Goal: Task Accomplishment & Management: Use online tool/utility

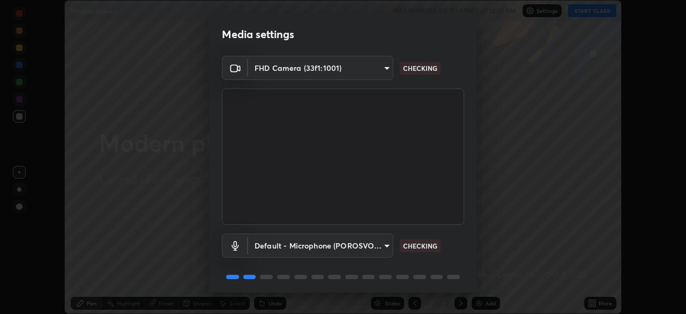
scroll to position [38, 0]
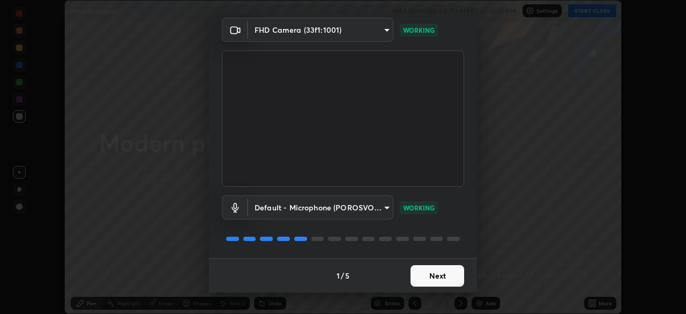
click at [429, 284] on button "Next" at bounding box center [438, 275] width 54 height 21
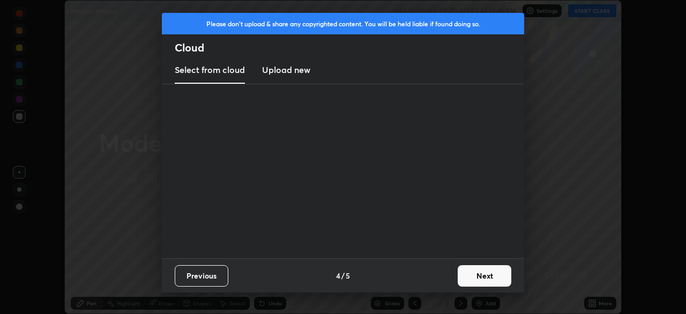
click at [439, 273] on div "Previous 4 / 5 Next" at bounding box center [343, 275] width 362 height 34
click at [442, 273] on div "Previous 4 / 5 Next" at bounding box center [343, 275] width 362 height 34
click at [441, 281] on div "Previous 4 / 5 Next" at bounding box center [343, 275] width 362 height 34
click at [487, 269] on button "Next" at bounding box center [485, 275] width 54 height 21
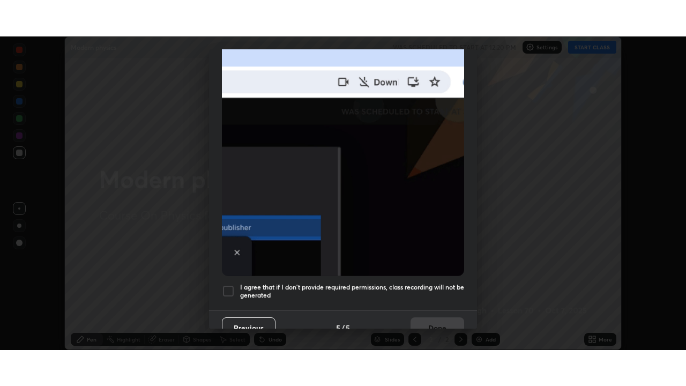
scroll to position [257, 0]
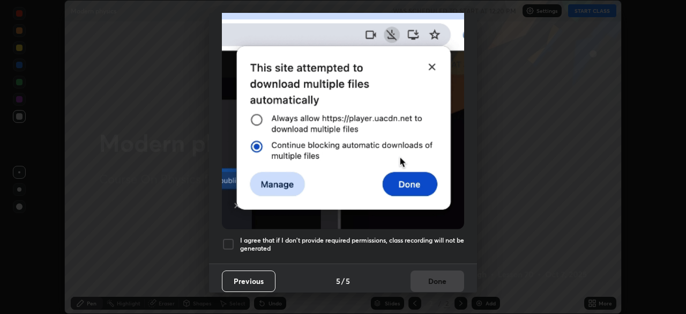
click at [346, 236] on h5 "I agree that if I don't provide required permissions, class recording will not …" at bounding box center [352, 244] width 224 height 17
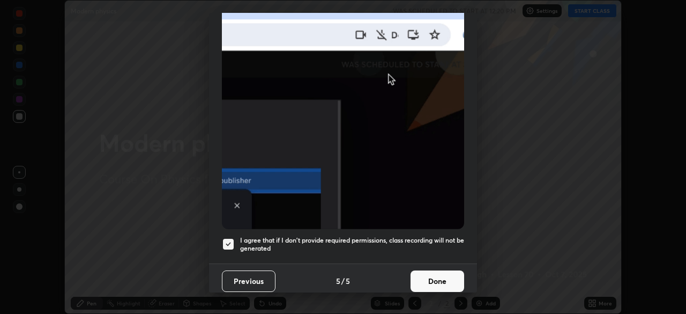
click at [456, 280] on button "Done" at bounding box center [438, 280] width 54 height 21
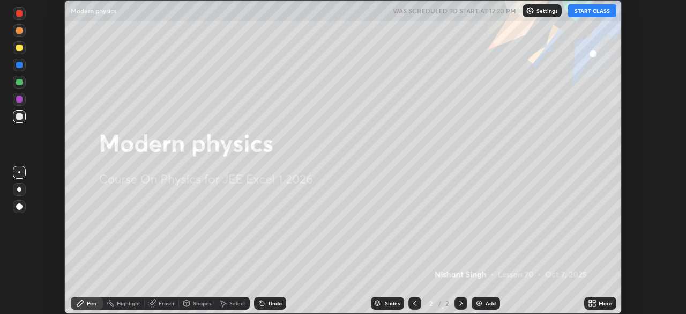
click at [546, 11] on p "Settings" at bounding box center [547, 10] width 21 height 5
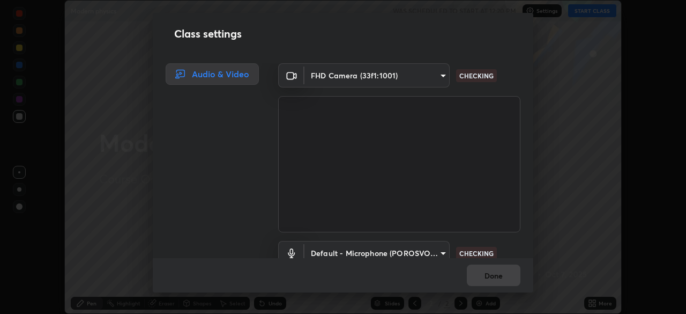
click at [561, 61] on div "Class settings Audio & Video FHD Camera (33f1:1001) 991f874612634fb740a7a2eac7f…" at bounding box center [343, 157] width 686 height 314
click at [555, 58] on div "Class settings Audio & Video FHD Camera (33f1:1001) 991f874612634fb740a7a2eac7f…" at bounding box center [343, 157] width 686 height 314
click at [493, 272] on div "Done" at bounding box center [343, 275] width 381 height 34
click at [493, 274] on div "Done" at bounding box center [343, 275] width 381 height 34
click at [491, 272] on div "Done" at bounding box center [343, 275] width 381 height 34
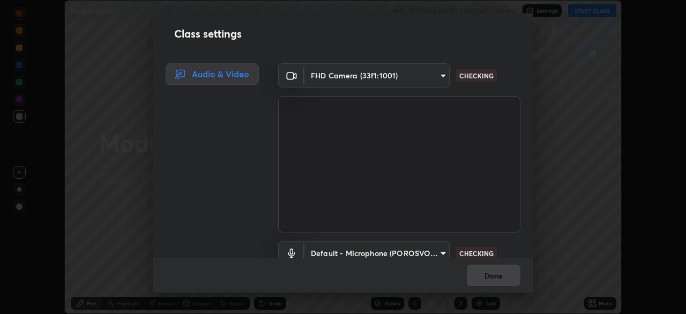
click at [492, 269] on div "Done" at bounding box center [343, 275] width 381 height 34
click at [494, 271] on div "Done" at bounding box center [343, 275] width 381 height 34
click at [493, 274] on div "Done" at bounding box center [343, 275] width 381 height 34
click at [488, 279] on div "Done" at bounding box center [343, 275] width 381 height 34
click at [481, 271] on div "Done" at bounding box center [343, 275] width 381 height 34
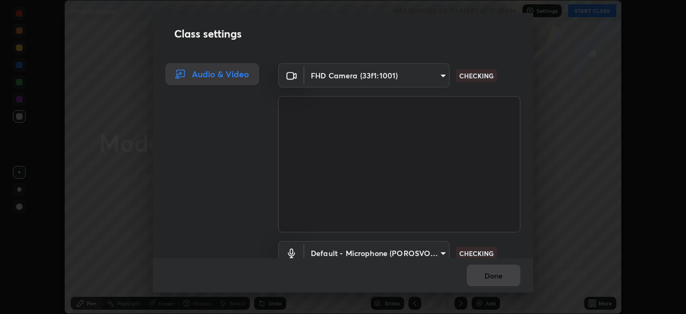
click at [483, 272] on div "Done" at bounding box center [343, 275] width 381 height 34
click at [487, 271] on div "Done" at bounding box center [343, 275] width 381 height 34
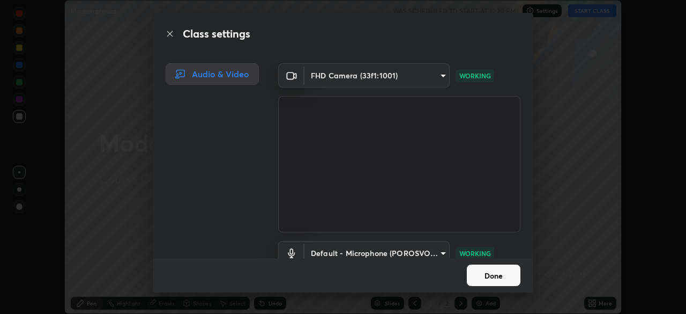
click at [492, 277] on button "Done" at bounding box center [494, 274] width 54 height 21
click at [492, 274] on button "Done" at bounding box center [494, 274] width 54 height 21
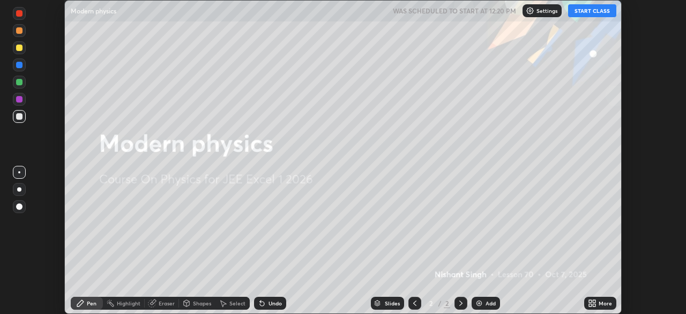
click at [590, 303] on icon at bounding box center [590, 304] width 3 height 3
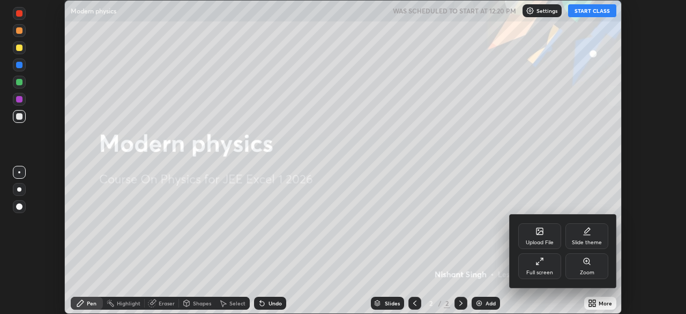
click at [536, 266] on div "Full screen" at bounding box center [539, 266] width 43 height 26
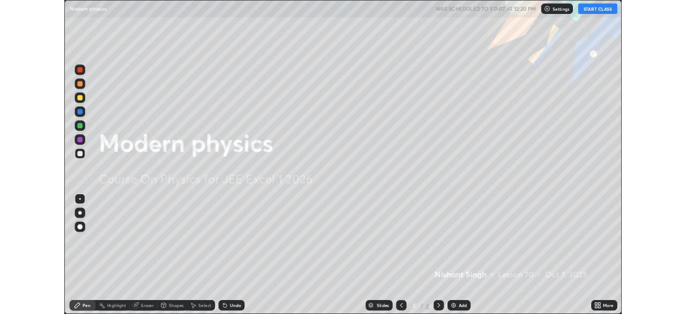
scroll to position [386, 686]
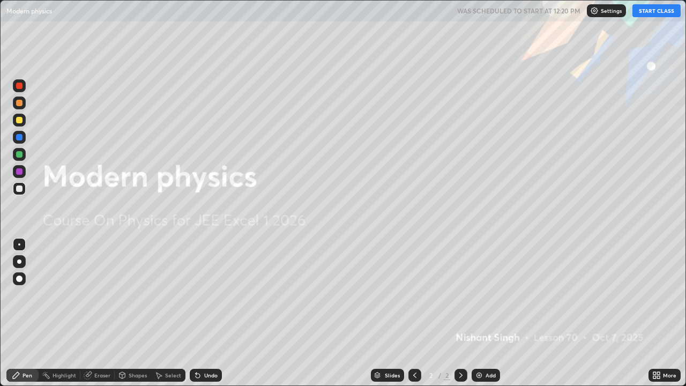
click at [671, 15] on button "START CLASS" at bounding box center [657, 10] width 48 height 13
click at [460, 313] on icon at bounding box center [461, 375] width 9 height 9
click at [493, 313] on div "Add" at bounding box center [486, 375] width 28 height 13
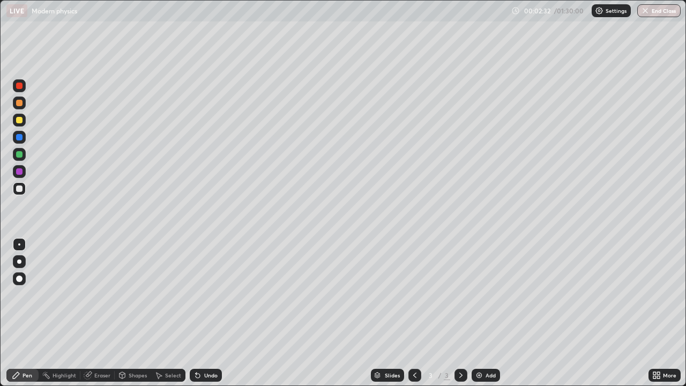
click at [19, 189] on div at bounding box center [19, 188] width 6 height 6
click at [201, 313] on div "Undo" at bounding box center [206, 375] width 32 height 13
click at [206, 313] on div "Undo" at bounding box center [210, 375] width 13 height 5
click at [205, 313] on div "Undo" at bounding box center [206, 375] width 32 height 13
click at [19, 189] on div at bounding box center [19, 188] width 6 height 6
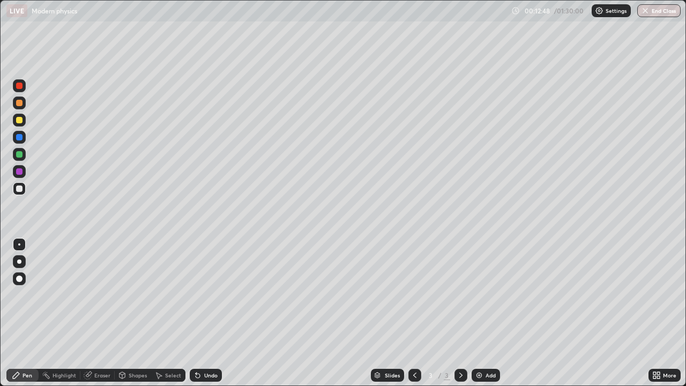
click at [19, 189] on div at bounding box center [19, 188] width 6 height 6
click at [460, 313] on icon at bounding box center [461, 375] width 9 height 9
click at [479, 313] on img at bounding box center [479, 375] width 9 height 9
click at [460, 313] on icon at bounding box center [461, 375] width 9 height 9
click at [482, 313] on img at bounding box center [479, 375] width 9 height 9
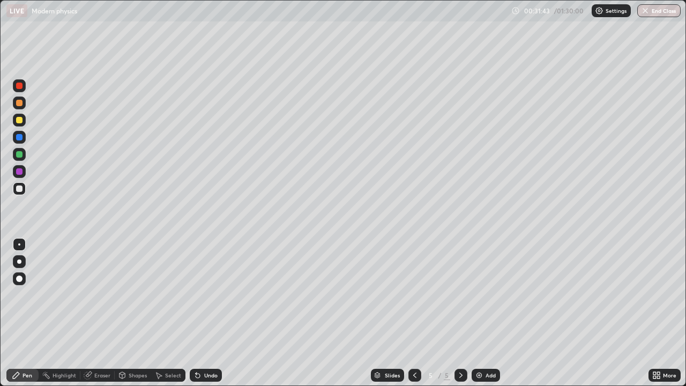
click at [455, 313] on div at bounding box center [461, 375] width 13 height 13
click at [482, 313] on img at bounding box center [479, 375] width 9 height 9
click at [21, 189] on div at bounding box center [19, 188] width 6 height 6
click at [455, 313] on div at bounding box center [461, 375] width 13 height 13
click at [479, 313] on div "Add" at bounding box center [486, 375] width 28 height 13
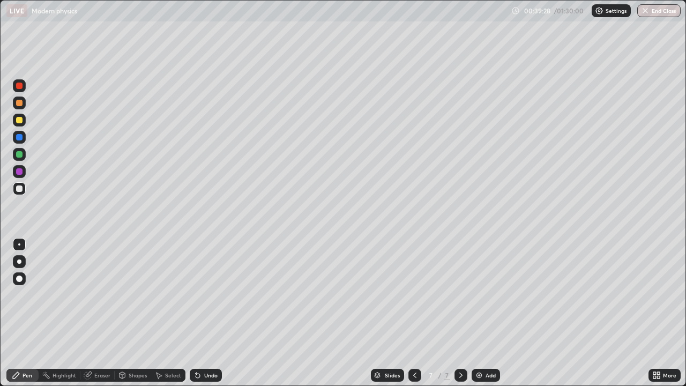
click at [20, 103] on div at bounding box center [19, 103] width 6 height 6
click at [655, 313] on icon at bounding box center [654, 373] width 3 height 3
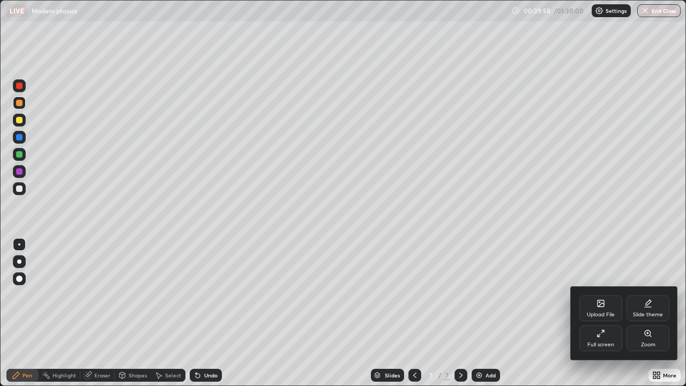
click at [596, 313] on div "Full screen" at bounding box center [601, 338] width 43 height 26
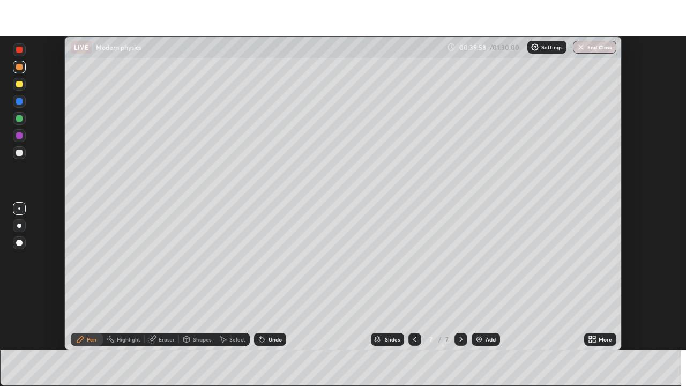
scroll to position [53296, 52923]
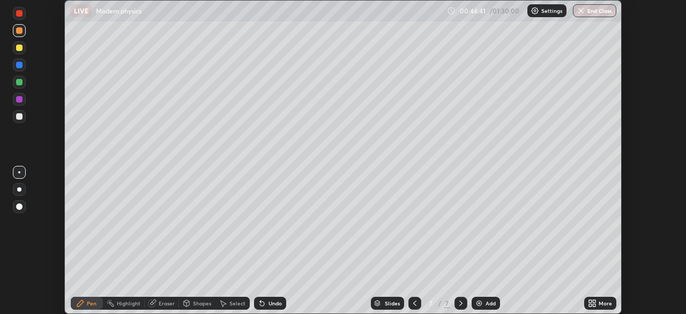
click at [590, 302] on icon at bounding box center [590, 301] width 3 height 3
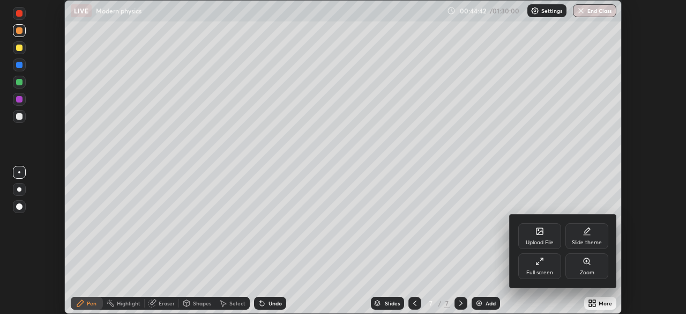
click at [544, 261] on icon at bounding box center [540, 261] width 9 height 9
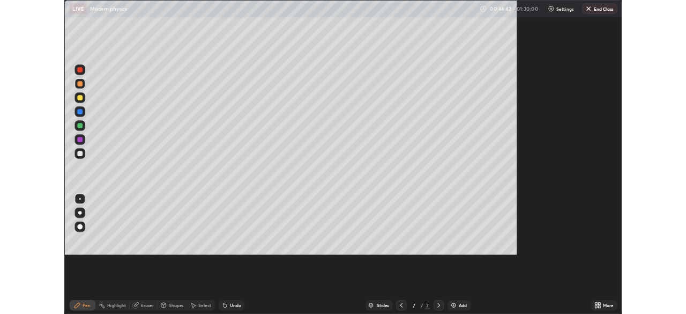
scroll to position [386, 686]
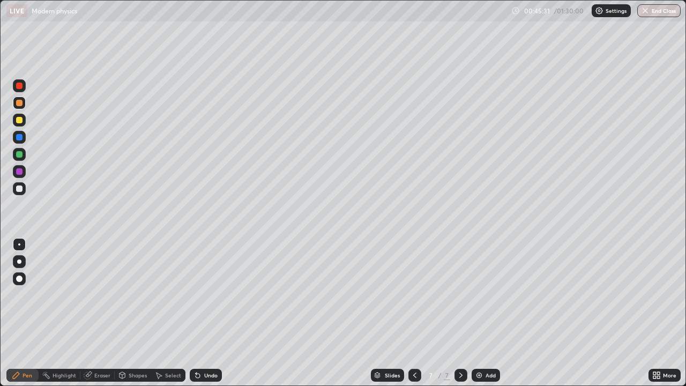
click at [207, 313] on div "Undo" at bounding box center [210, 375] width 13 height 5
click at [205, 313] on div "Undo" at bounding box center [210, 375] width 13 height 5
click at [203, 313] on div "Undo" at bounding box center [206, 375] width 32 height 13
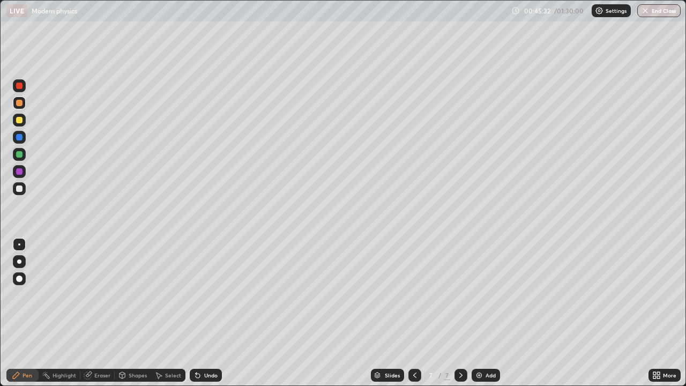
click at [203, 313] on div "Undo" at bounding box center [206, 375] width 32 height 13
click at [202, 313] on div "Undo" at bounding box center [206, 375] width 32 height 13
click at [658, 313] on icon at bounding box center [658, 373] width 3 height 3
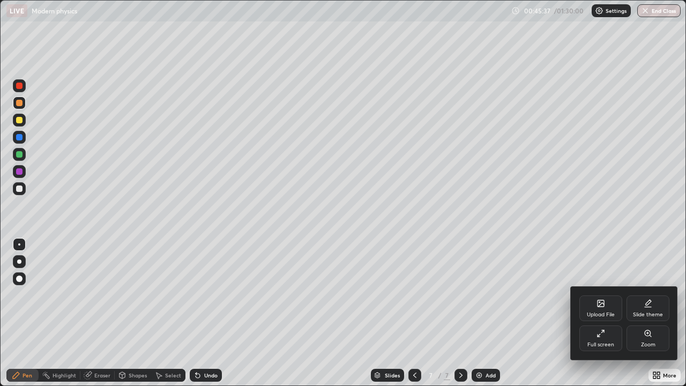
click at [607, 313] on div "Full screen" at bounding box center [601, 338] width 43 height 26
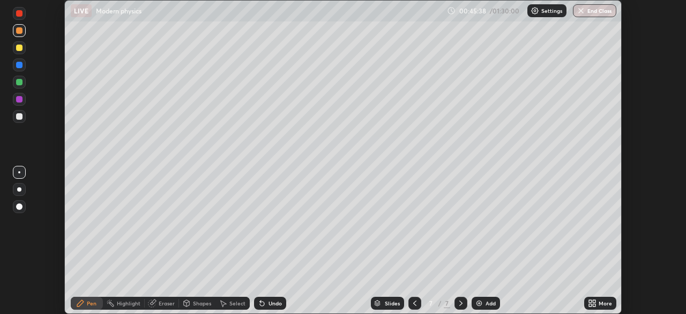
scroll to position [53296, 52923]
click at [487, 303] on div "Add" at bounding box center [491, 302] width 10 height 5
click at [269, 300] on div "Undo" at bounding box center [275, 302] width 13 height 5
click at [270, 298] on div "Undo" at bounding box center [270, 302] width 32 height 13
click at [460, 300] on icon at bounding box center [461, 303] width 9 height 9
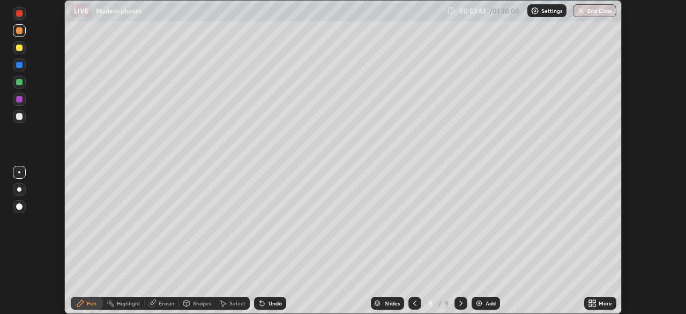
click at [480, 303] on img at bounding box center [479, 303] width 9 height 9
click at [264, 297] on div "Undo" at bounding box center [270, 302] width 32 height 13
click at [19, 83] on div at bounding box center [19, 82] width 6 height 6
click at [18, 66] on div at bounding box center [19, 65] width 6 height 6
click at [19, 121] on div at bounding box center [19, 116] width 13 height 13
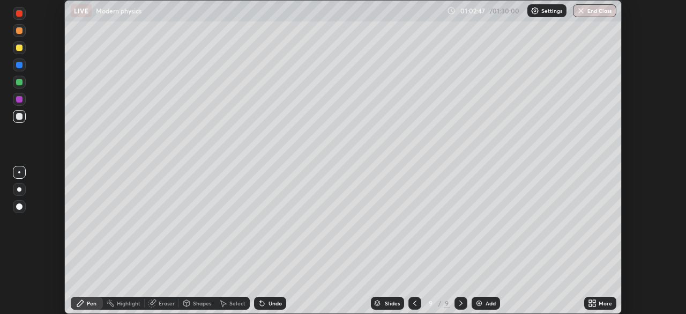
click at [487, 301] on div "Add" at bounding box center [491, 302] width 10 height 5
click at [19, 50] on div at bounding box center [19, 47] width 6 height 6
click at [19, 83] on div at bounding box center [19, 82] width 6 height 6
click at [17, 116] on div at bounding box center [19, 116] width 6 height 6
click at [594, 11] on button "End Class" at bounding box center [594, 10] width 43 height 13
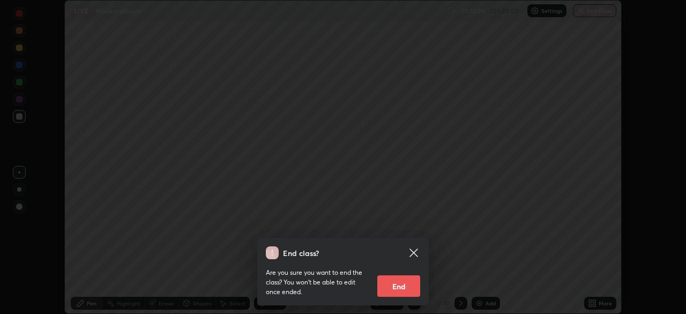
click at [403, 287] on button "End" at bounding box center [398, 285] width 43 height 21
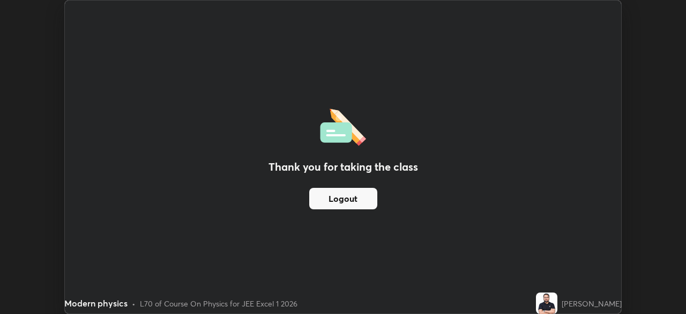
click at [360, 202] on button "Logout" at bounding box center [343, 198] width 68 height 21
